Goal: Information Seeking & Learning: Check status

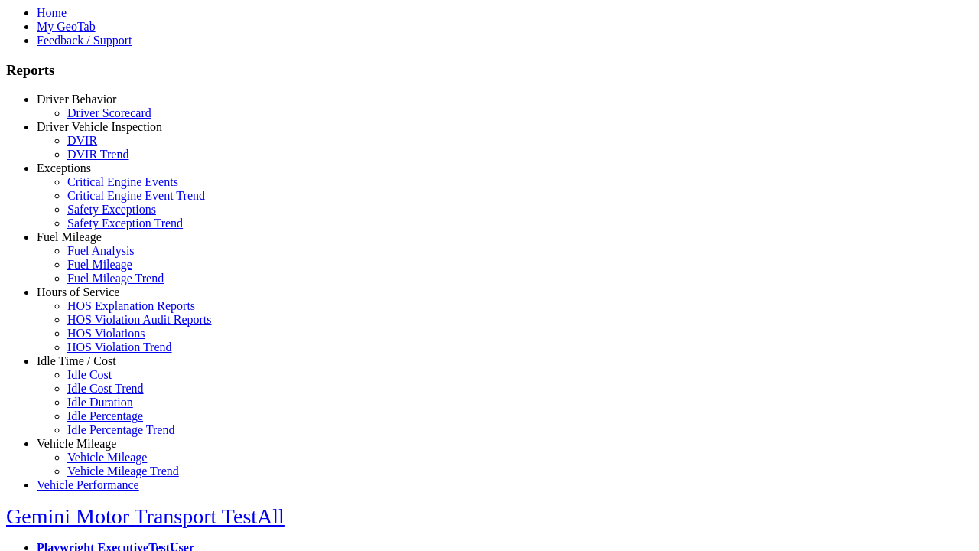
click at [88, 298] on link "Hours of Service" at bounding box center [78, 291] width 83 height 13
click at [99, 340] on link "HOS Violations" at bounding box center [105, 333] width 77 height 13
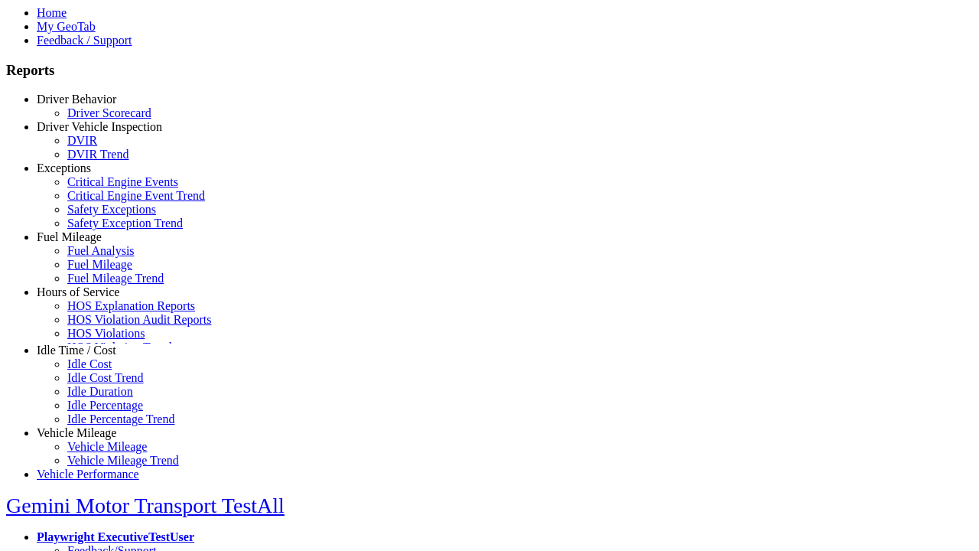
select select "**********"
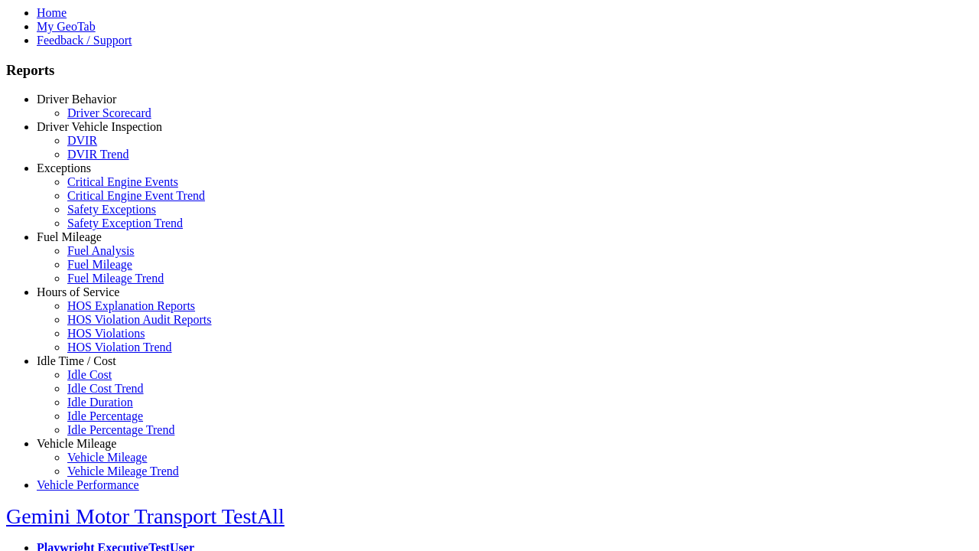
type input "**********"
